Goal: Information Seeking & Learning: Learn about a topic

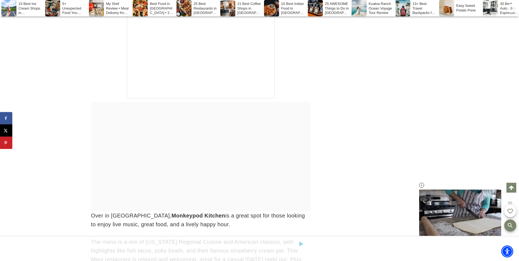
scroll to position [4869, 0]
